Goal: Find specific page/section: Find specific page/section

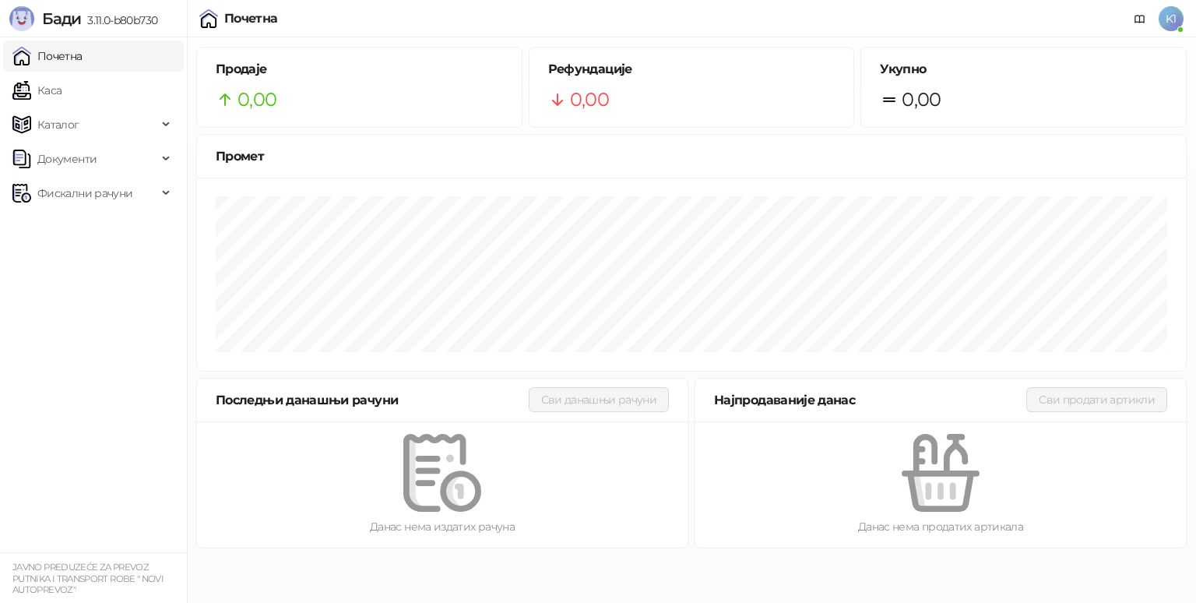
click at [1172, 14] on span "K1" at bounding box center [1171, 18] width 25 height 25
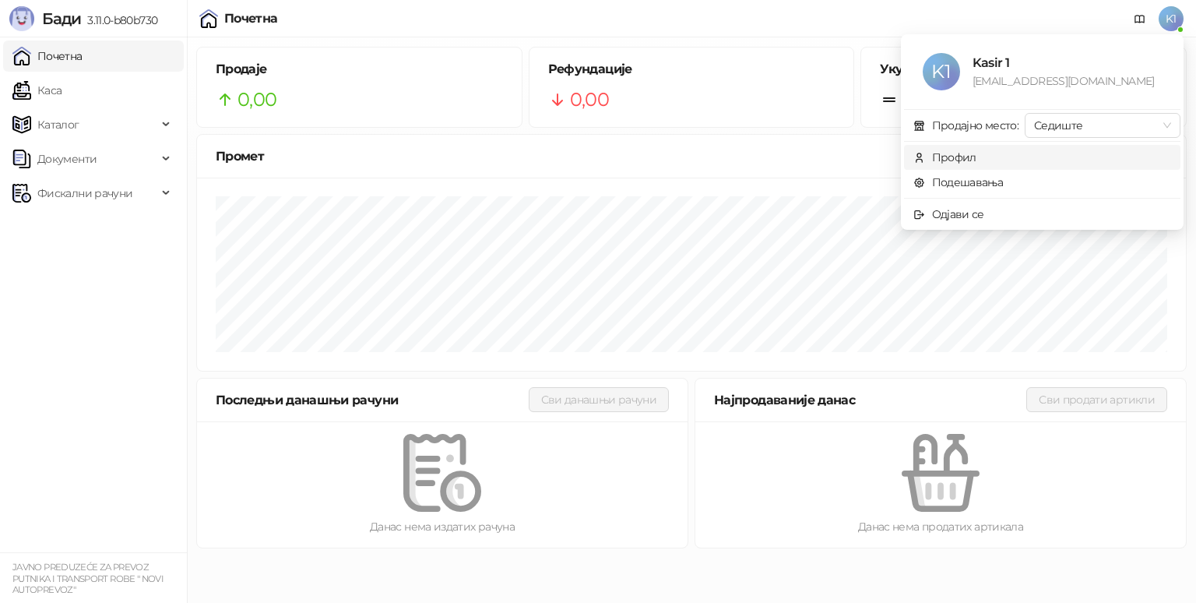
click at [958, 154] on div "Профил" at bounding box center [954, 157] width 44 height 17
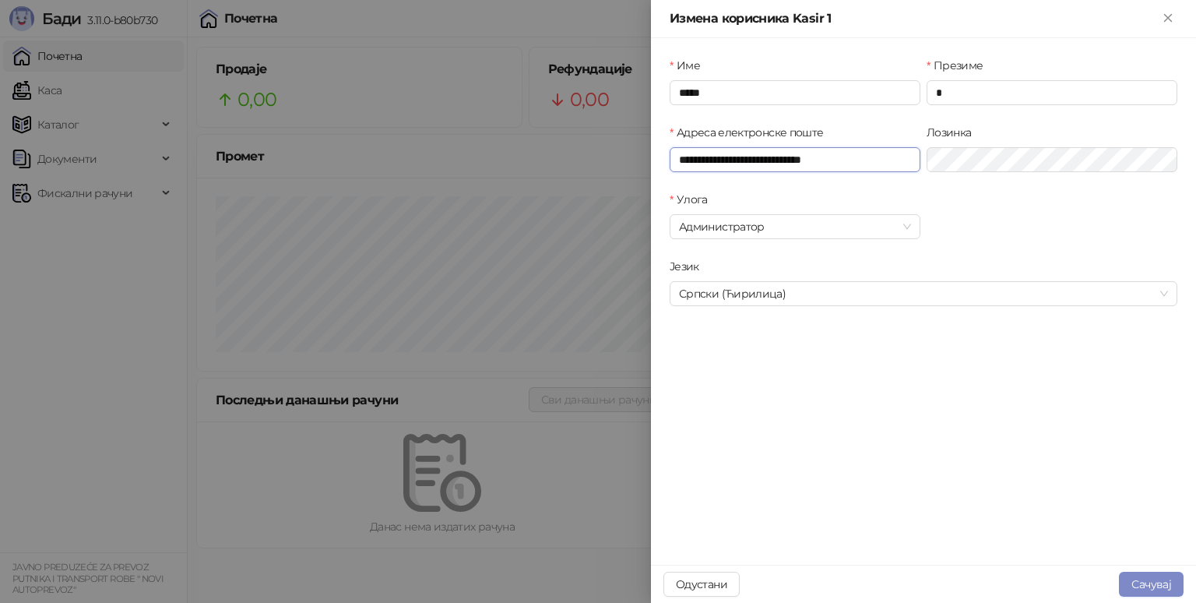
drag, startPoint x: 860, startPoint y: 162, endPoint x: 620, endPoint y: 161, distance: 239.9
click at [620, 161] on div "**********" at bounding box center [598, 301] width 1196 height 603
click at [1166, 19] on icon "Close" at bounding box center [1168, 18] width 14 height 14
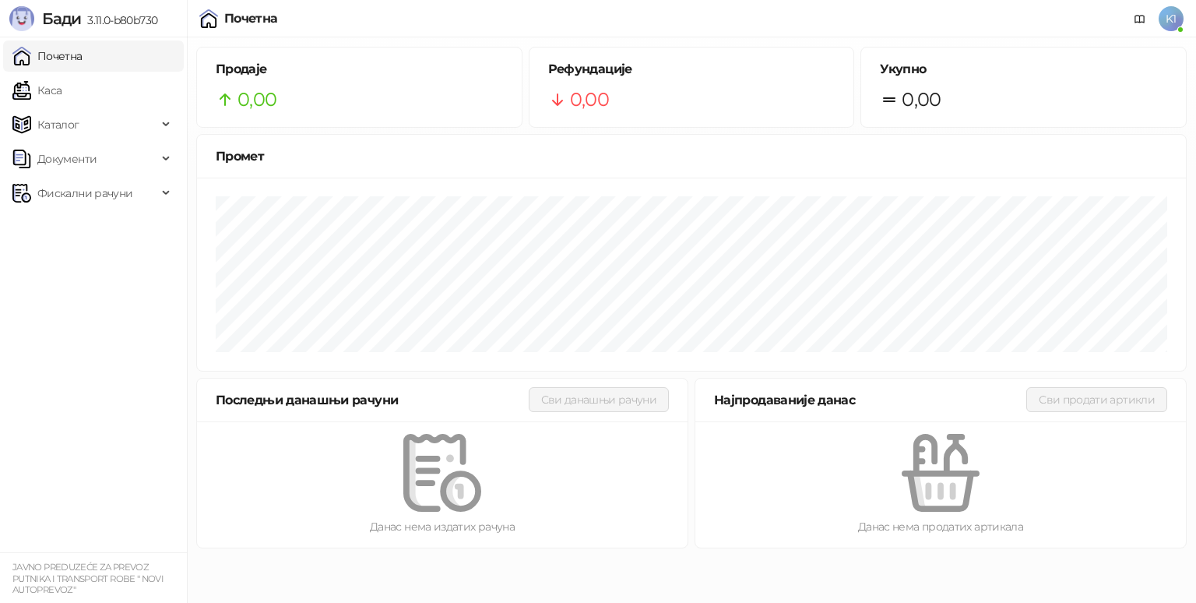
click at [1168, 19] on span "K1" at bounding box center [1171, 18] width 25 height 25
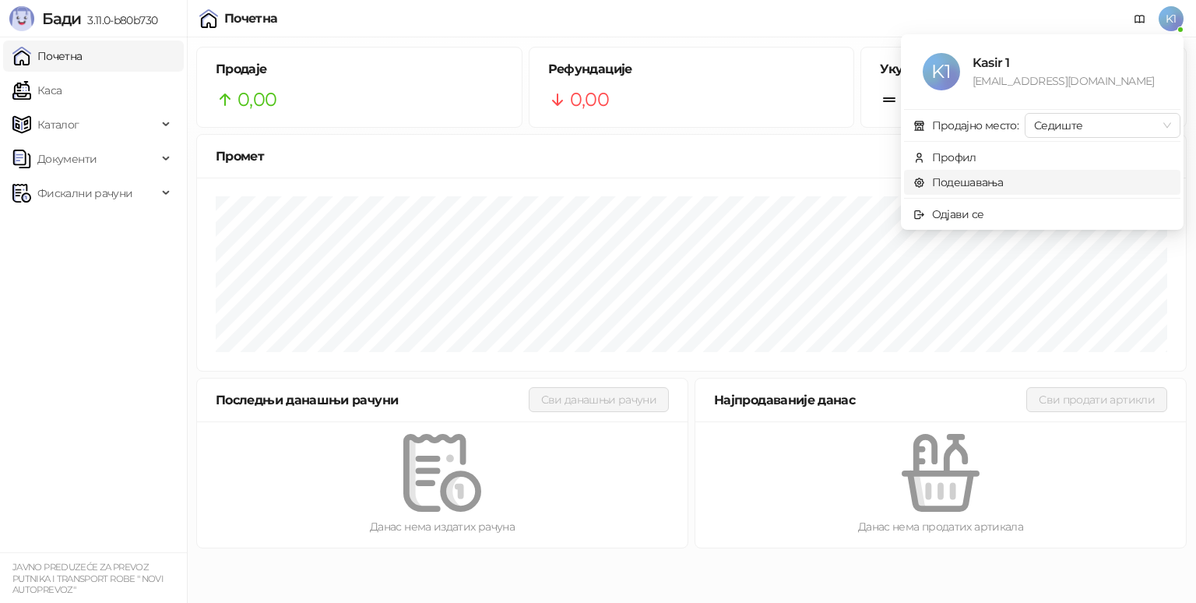
click at [1003, 181] on link "Подешавања" at bounding box center [959, 182] width 90 height 14
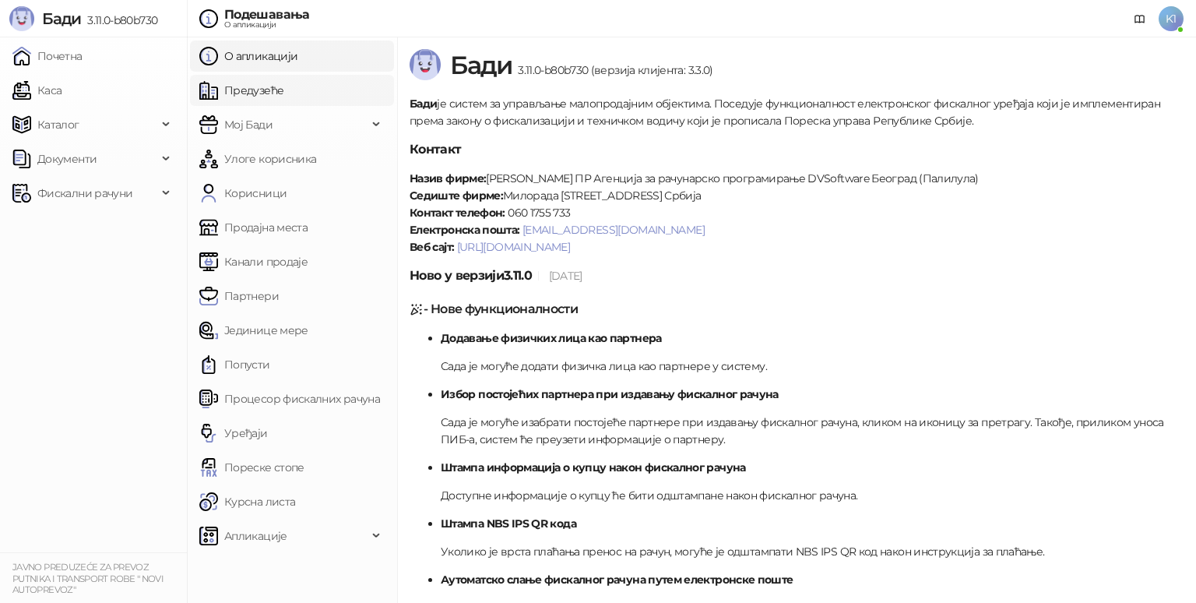
click at [259, 87] on link "Предузеће" at bounding box center [241, 90] width 84 height 31
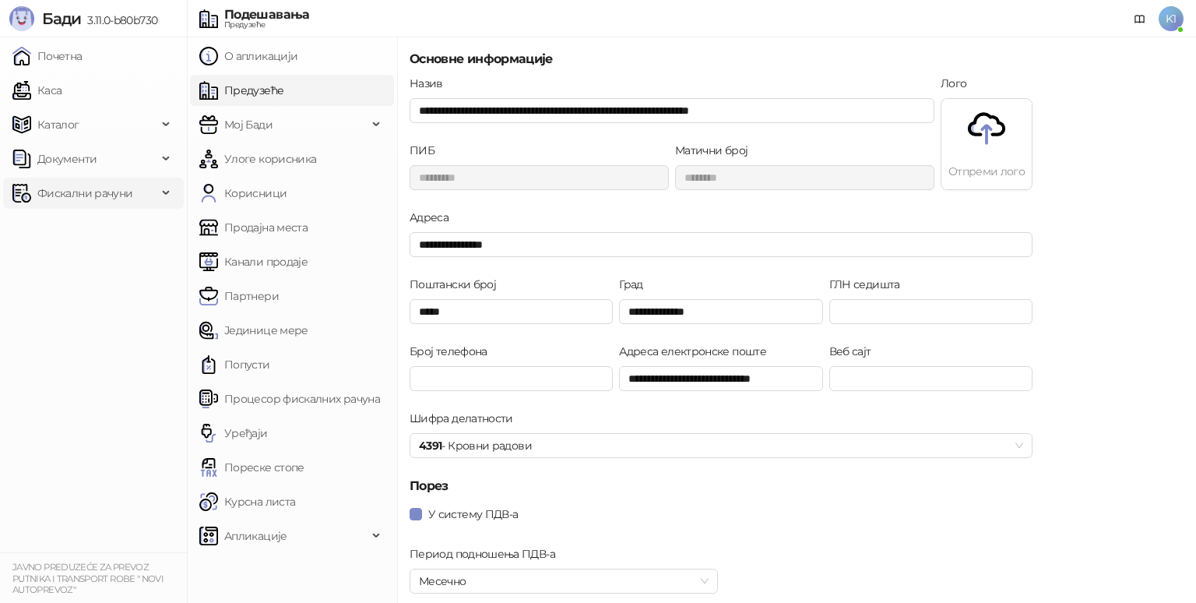
click at [89, 191] on span "Фискални рачуни" at bounding box center [84, 193] width 95 height 31
click at [69, 227] on link "Издати рачуни" at bounding box center [71, 227] width 104 height 31
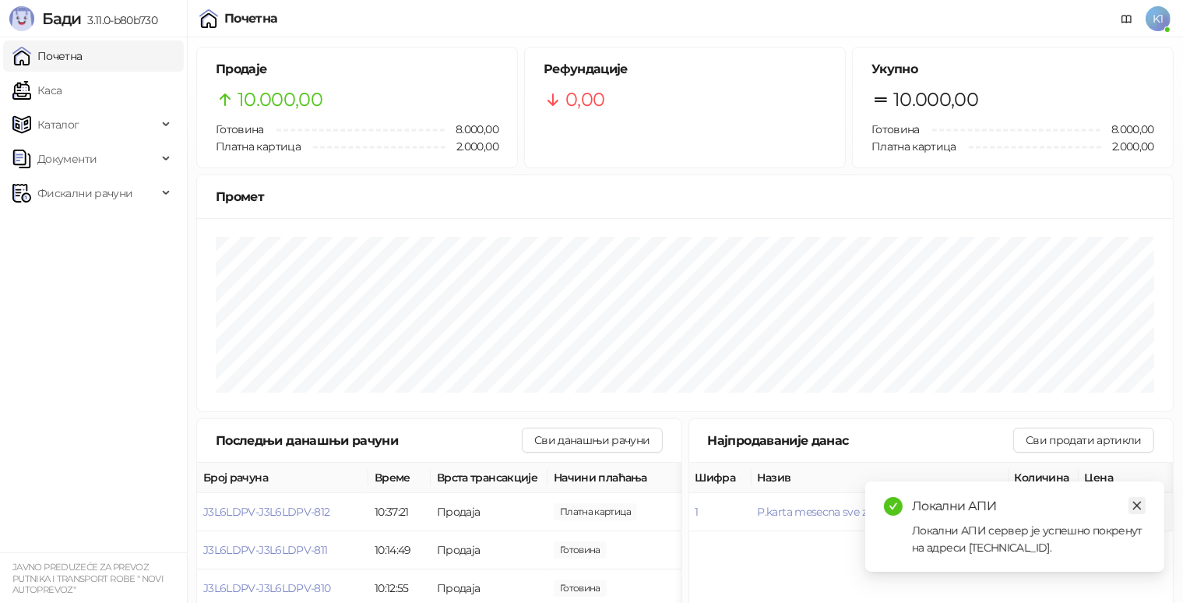
click at [1133, 504] on icon "close" at bounding box center [1137, 505] width 11 height 11
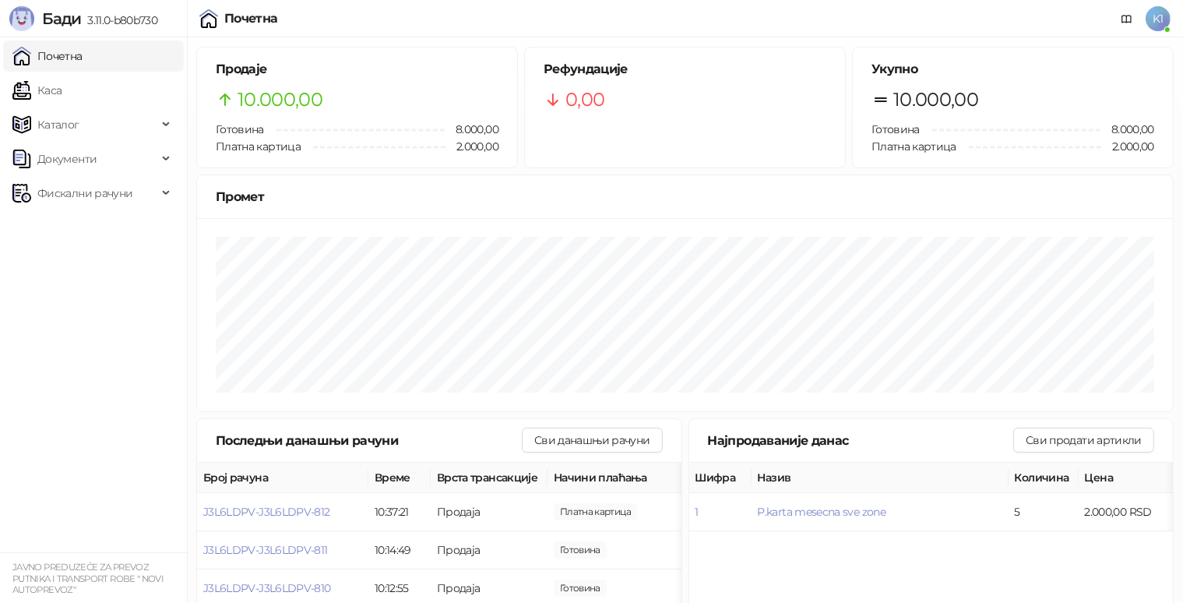
click at [1158, 16] on span "K1" at bounding box center [1158, 18] width 25 height 25
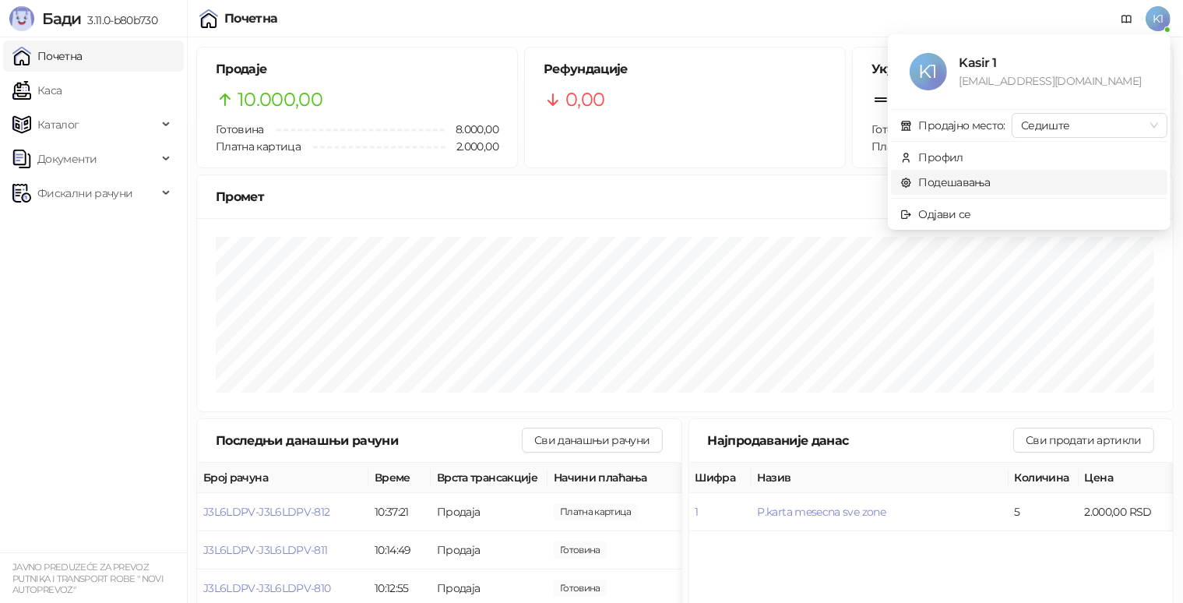
click at [991, 182] on link "Подешавања" at bounding box center [945, 182] width 90 height 14
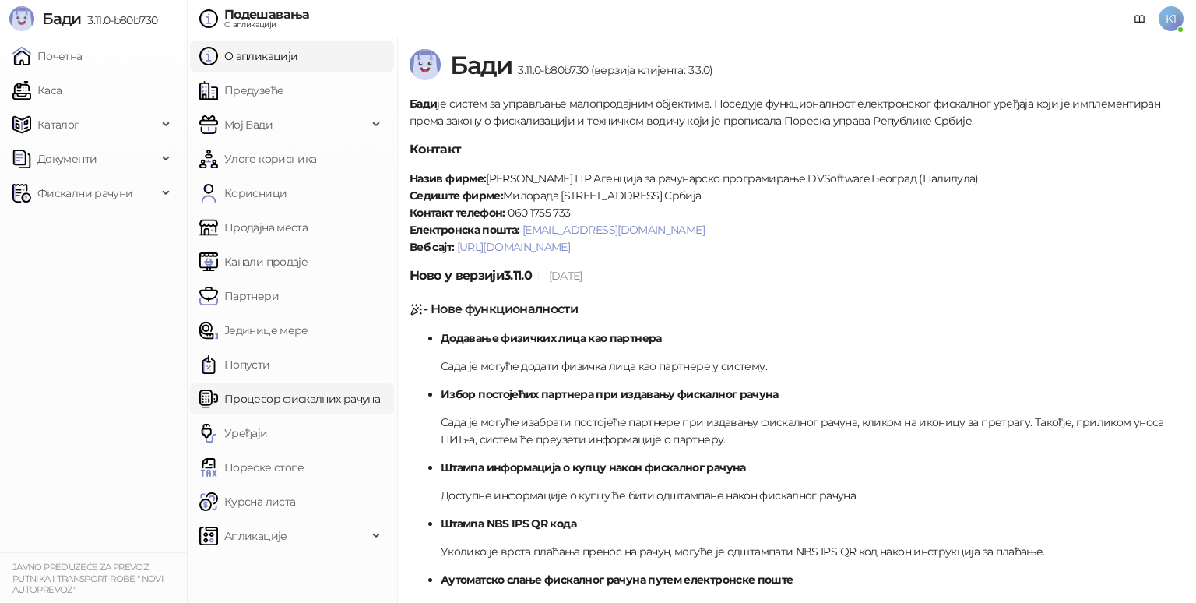
click at [269, 402] on link "Процесор фискалних рачуна" at bounding box center [289, 398] width 181 height 31
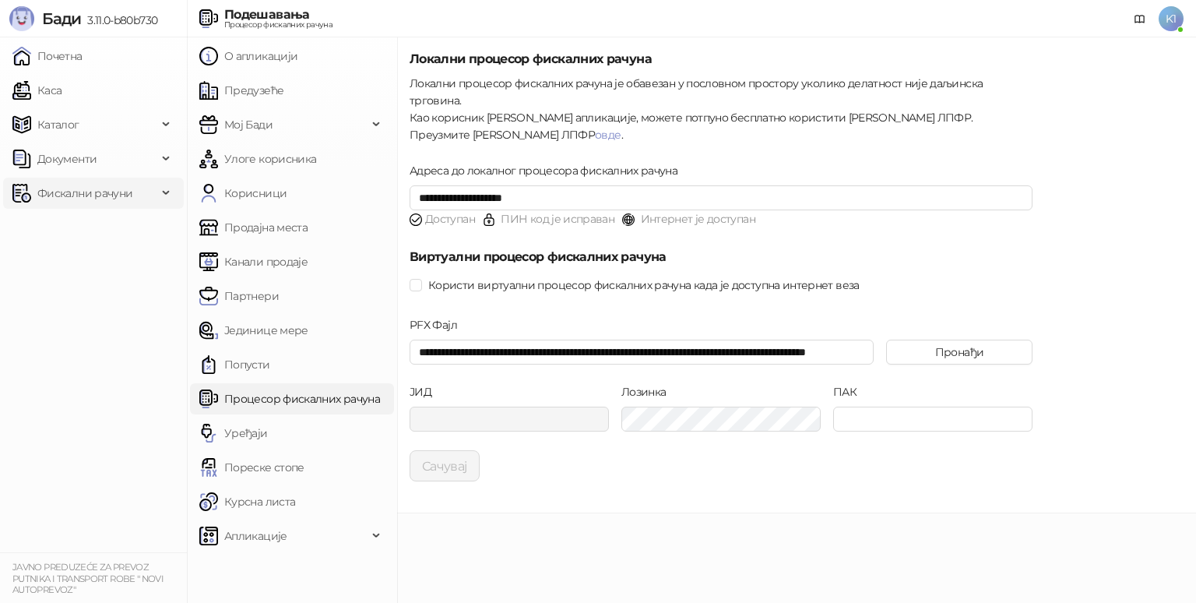
click at [101, 190] on span "Фискални рачуни" at bounding box center [84, 193] width 95 height 31
drag, startPoint x: 81, startPoint y: 222, endPoint x: 973, endPoint y: 15, distance: 915.7
click at [81, 223] on link "Издати рачуни" at bounding box center [71, 227] width 104 height 31
